Goal: Check status: Check status

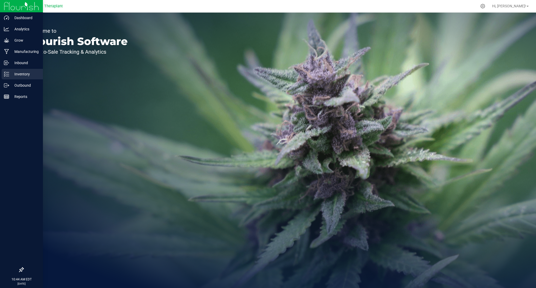
click at [7, 73] on icon at bounding box center [6, 73] width 5 height 5
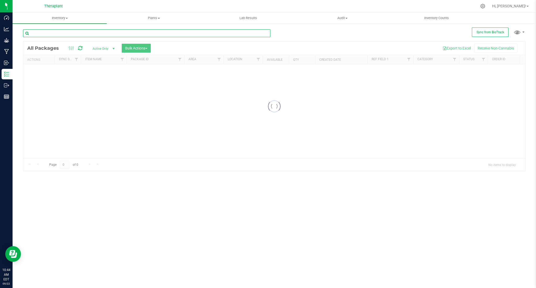
click at [93, 30] on input "text" at bounding box center [146, 33] width 247 height 8
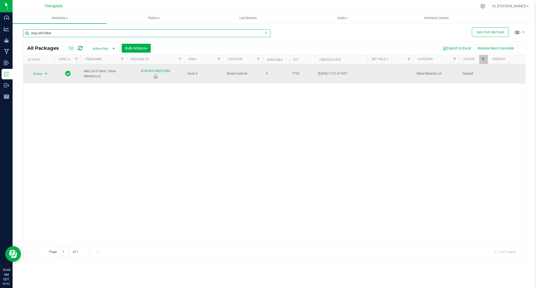
type input "mac-24-f10h4"
click at [41, 72] on span "Action" at bounding box center [36, 73] width 14 height 7
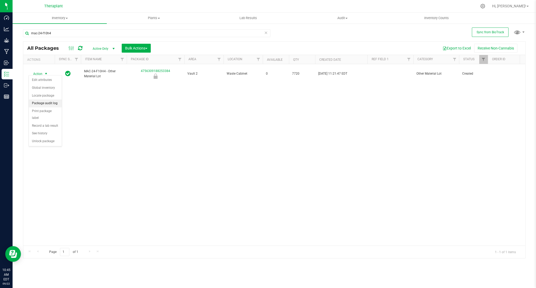
click at [48, 102] on li "Package audit log" at bounding box center [45, 103] width 33 height 8
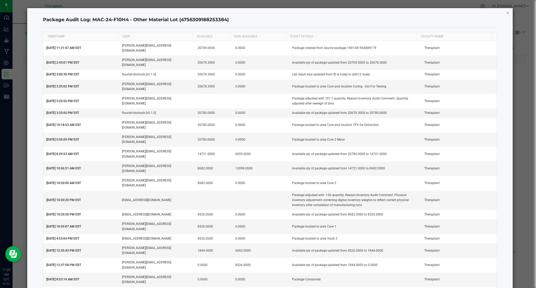
click at [506, 12] on icon "button" at bounding box center [508, 12] width 4 height 6
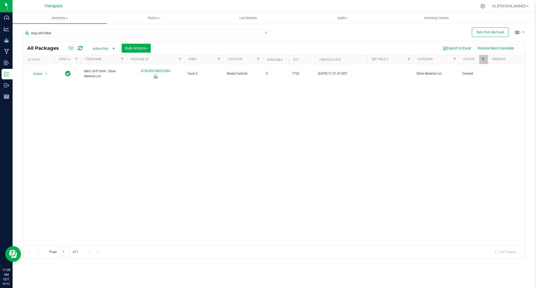
click at [265, 33] on icon at bounding box center [266, 32] width 4 height 6
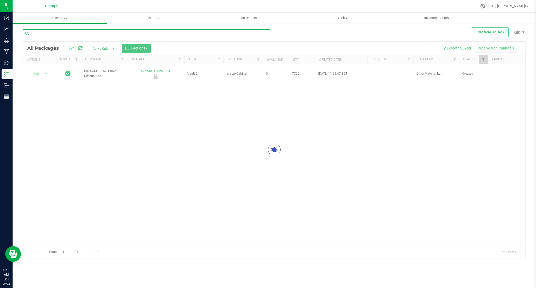
click at [253, 33] on input "text" at bounding box center [146, 33] width 247 height 8
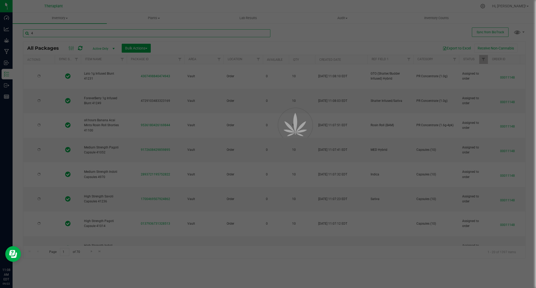
type input "43"
type input "[DATE]"
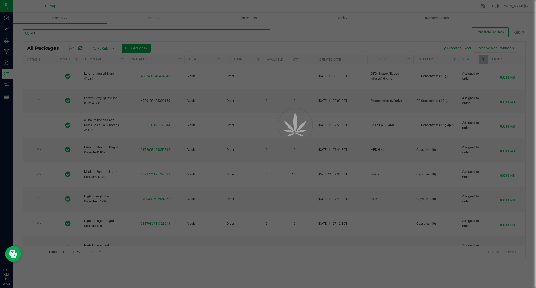
type input "[DATE]"
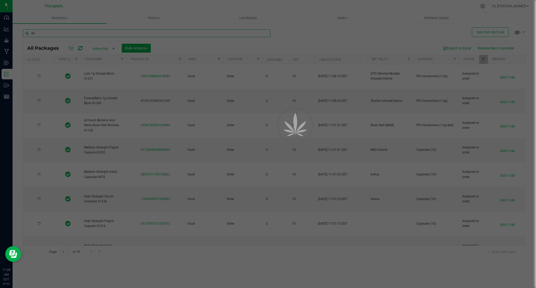
type input "[DATE]"
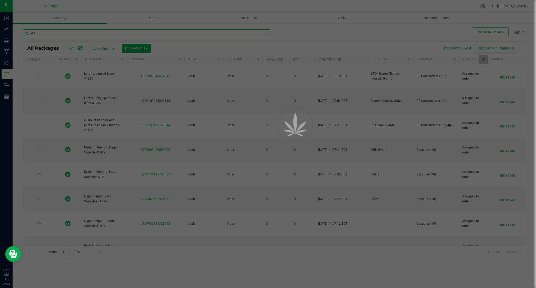
type input "[DATE]"
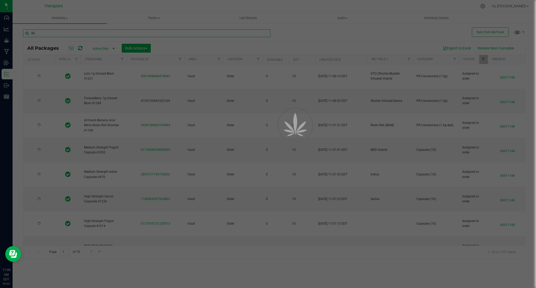
type input "[DATE]"
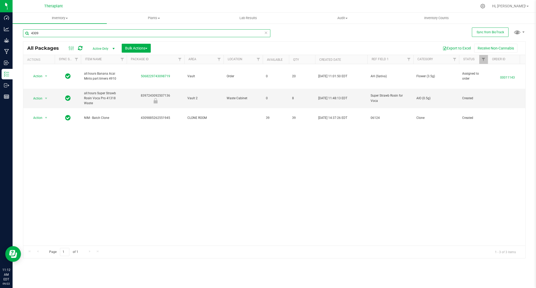
click at [257, 31] on input "4309" at bounding box center [146, 33] width 247 height 8
type input "w24-039"
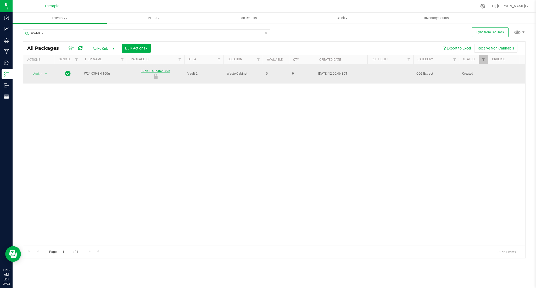
drag, startPoint x: 173, startPoint y: 68, endPoint x: 141, endPoint y: 68, distance: 31.4
click at [141, 69] on div "9266114854629495" at bounding box center [155, 74] width 59 height 10
copy link "9266114854629495"
click at [141, 69] on link "9266114854629495" at bounding box center [155, 71] width 29 height 4
